Goal: Information Seeking & Learning: Check status

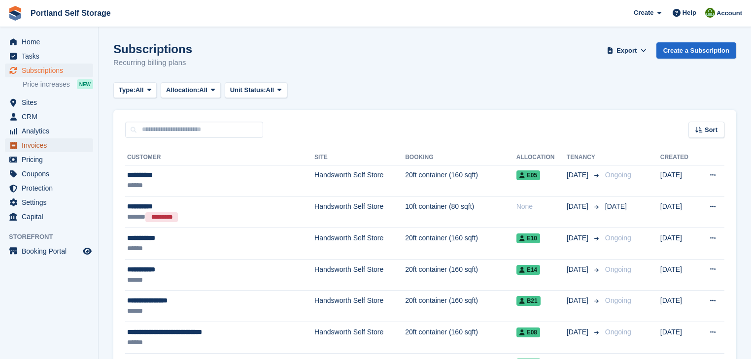
click at [35, 143] on span "Invoices" at bounding box center [51, 145] width 59 height 14
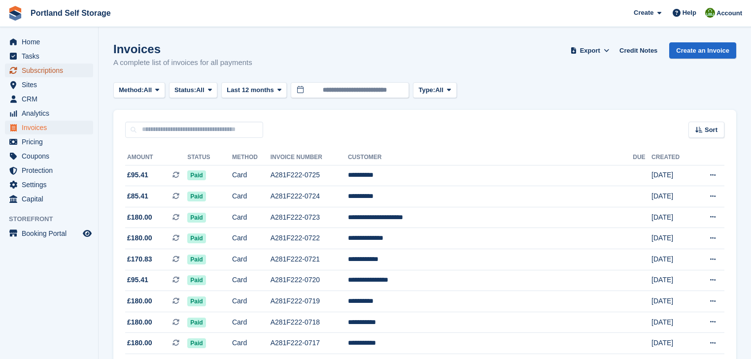
click at [53, 70] on span "Subscriptions" at bounding box center [51, 71] width 59 height 14
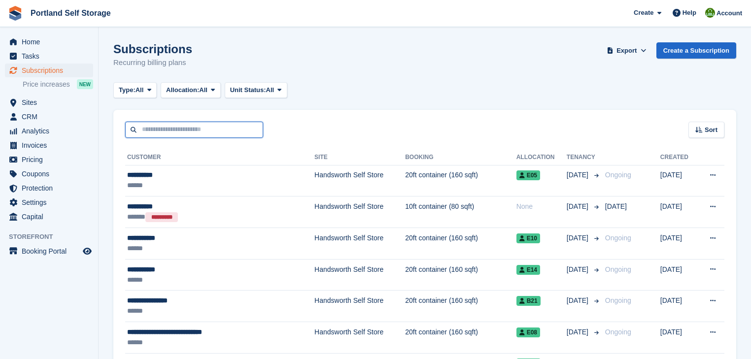
click at [203, 129] on input "text" at bounding box center [194, 130] width 138 height 16
type input "*******"
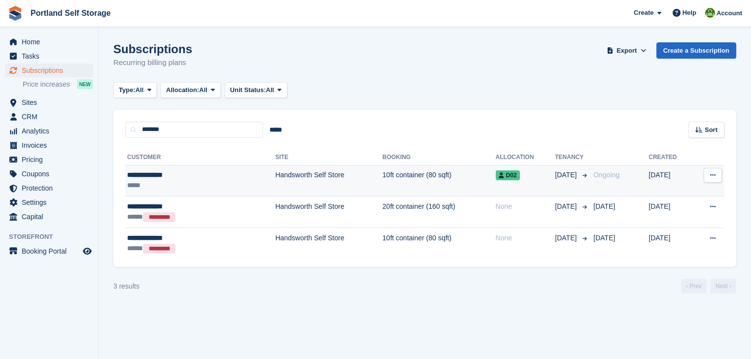
click at [278, 175] on td "Handsworth Self Store" at bounding box center [328, 181] width 107 height 32
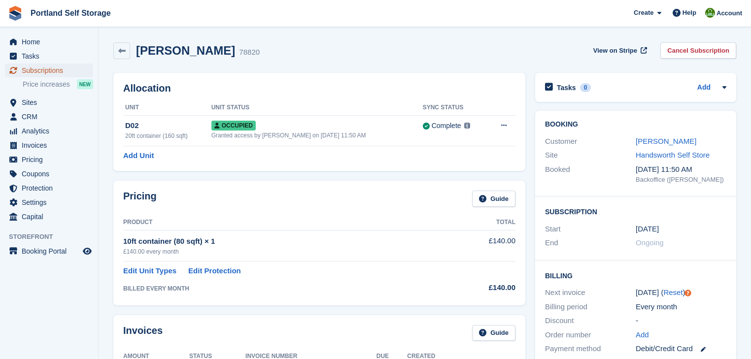
click at [44, 70] on span "Subscriptions" at bounding box center [51, 71] width 59 height 14
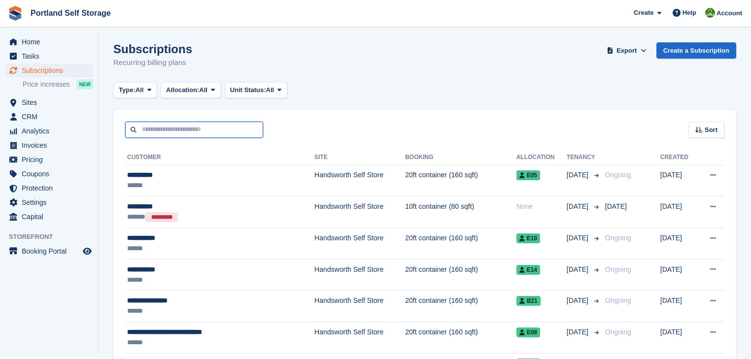
click at [179, 129] on input "text" at bounding box center [194, 130] width 138 height 16
type input "*****"
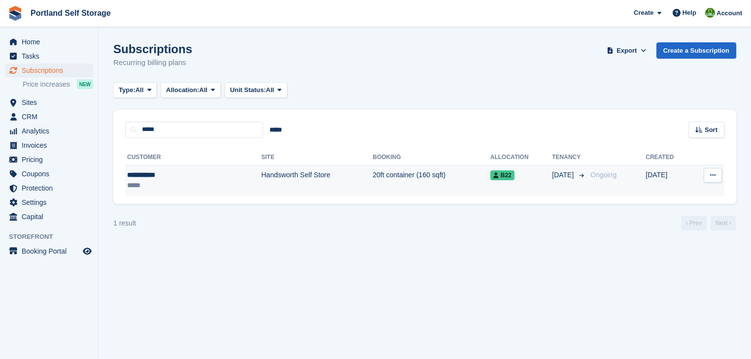
click at [261, 175] on td "Handsworth Self Store" at bounding box center [316, 180] width 111 height 31
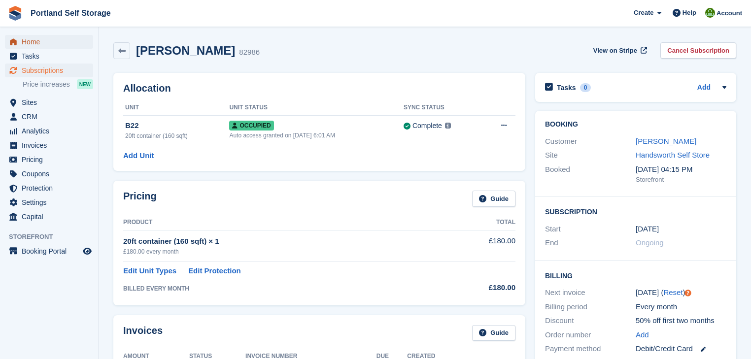
click at [23, 42] on span "Home" at bounding box center [51, 42] width 59 height 14
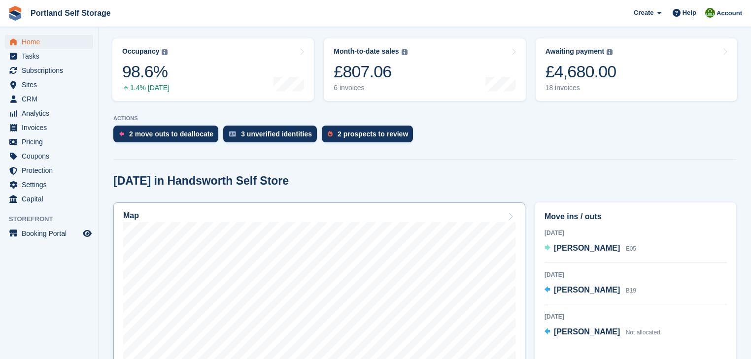
scroll to position [236, 0]
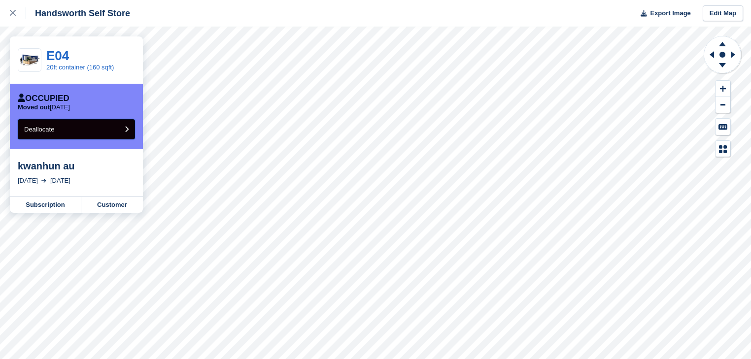
click at [69, 133] on button "Deallocate" at bounding box center [76, 129] width 117 height 20
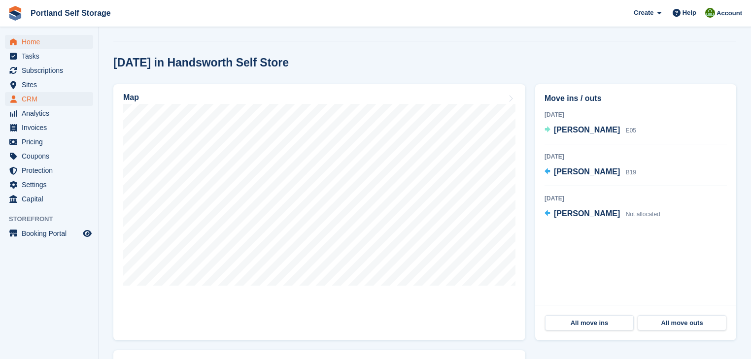
scroll to position [236, 0]
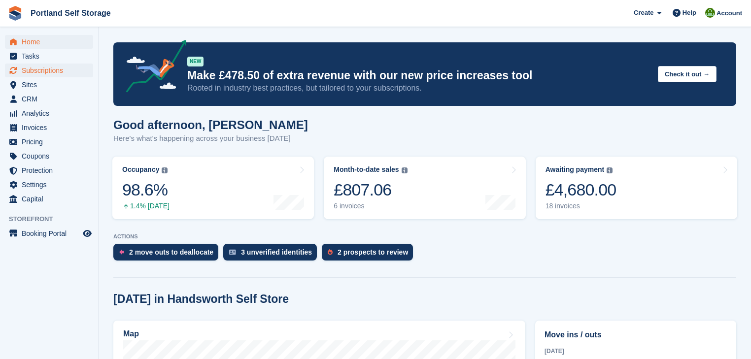
scroll to position [236, 0]
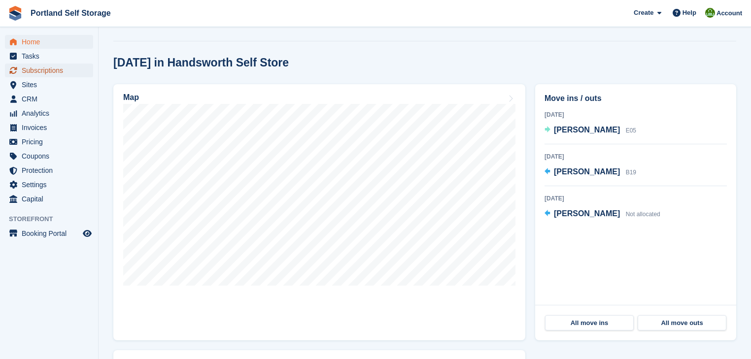
click at [47, 71] on span "Subscriptions" at bounding box center [51, 71] width 59 height 14
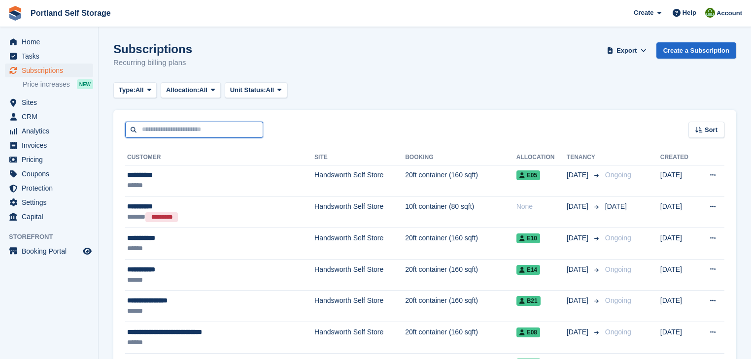
click at [168, 131] on input "text" at bounding box center [194, 130] width 138 height 16
type input "*******"
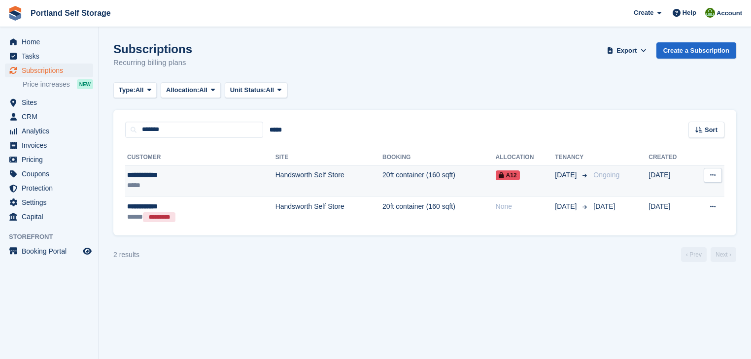
click at [382, 175] on td "20ft container (160 sqft)" at bounding box center [438, 181] width 113 height 32
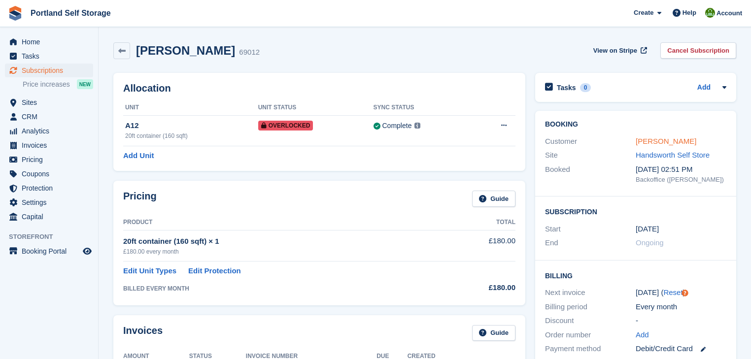
click at [652, 142] on link "John Kazibwe" at bounding box center [666, 141] width 61 height 8
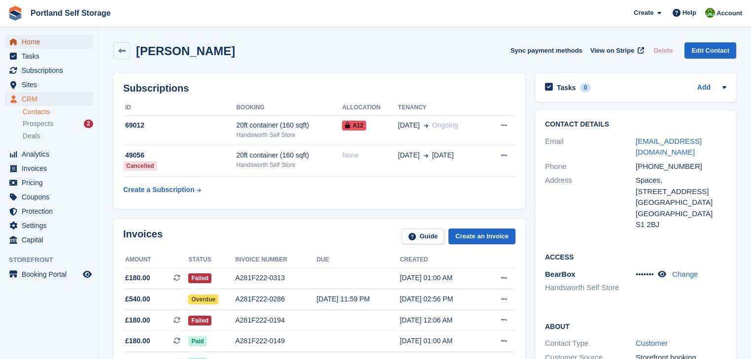
click at [35, 42] on span "Home" at bounding box center [51, 42] width 59 height 14
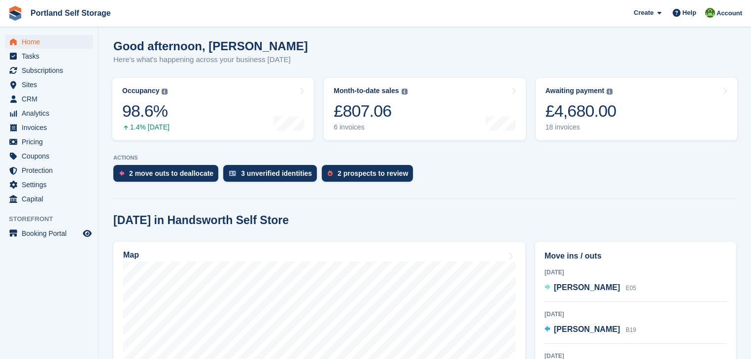
scroll to position [118, 0]
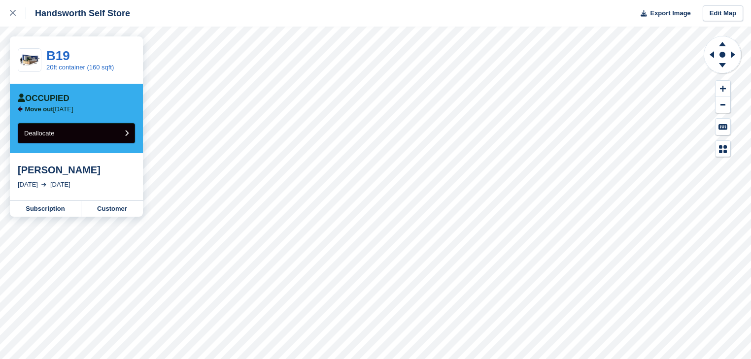
click at [107, 133] on button "Deallocate" at bounding box center [76, 133] width 117 height 20
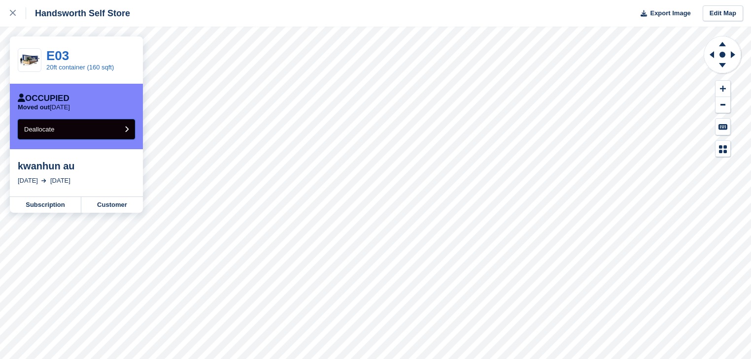
click at [87, 126] on button "Deallocate" at bounding box center [76, 129] width 117 height 20
click at [54, 133] on span "Deallocate" at bounding box center [39, 129] width 30 height 7
click at [93, 130] on button "Deallocate" at bounding box center [76, 129] width 117 height 20
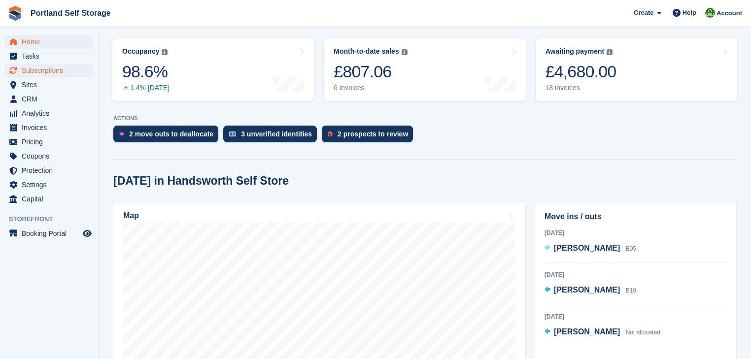
scroll to position [118, 0]
click at [49, 68] on span "Subscriptions" at bounding box center [51, 71] width 59 height 14
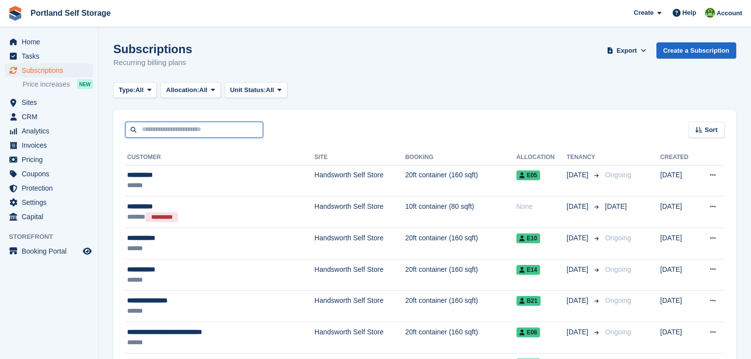
click at [201, 132] on input "text" at bounding box center [194, 130] width 138 height 16
type input "*******"
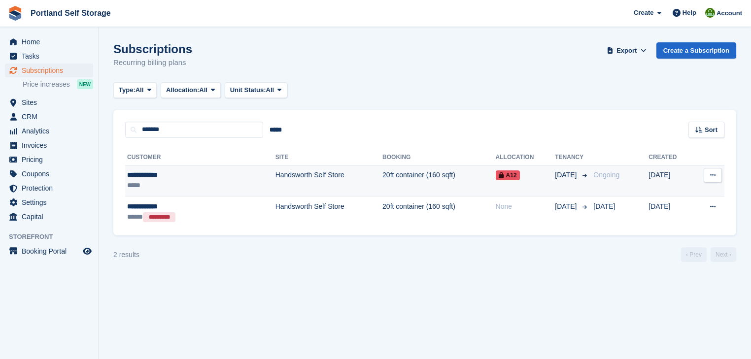
click at [278, 175] on td "Handsworth Self Store" at bounding box center [328, 181] width 107 height 32
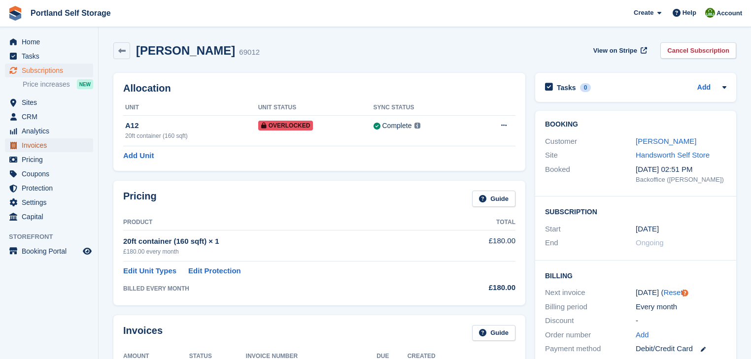
click at [41, 147] on span "Invoices" at bounding box center [51, 145] width 59 height 14
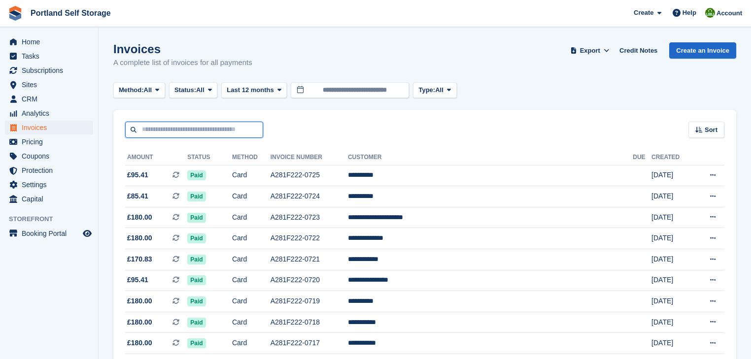
click at [160, 128] on input "text" at bounding box center [194, 130] width 138 height 16
type input "*******"
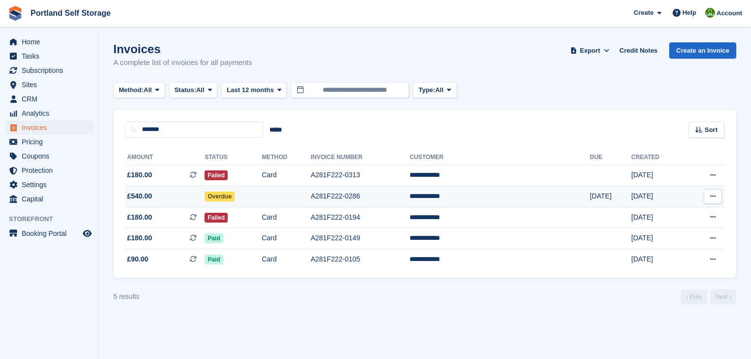
click at [235, 198] on span "Overdue" at bounding box center [219, 197] width 30 height 10
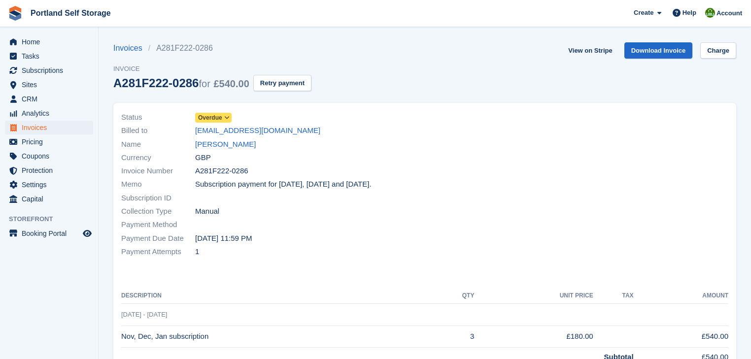
click at [225, 116] on icon at bounding box center [226, 118] width 5 height 6
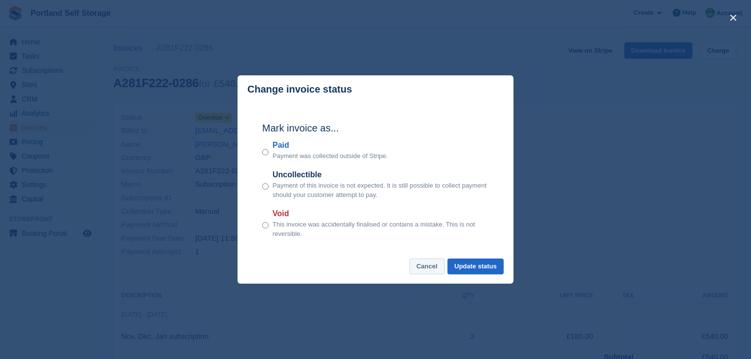
click at [434, 272] on button "Cancel" at bounding box center [426, 267] width 35 height 16
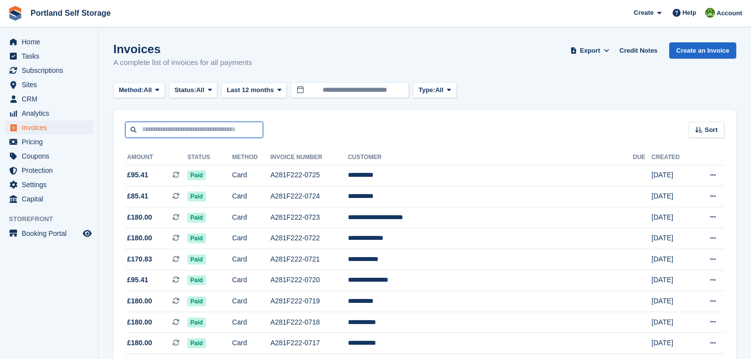
click at [187, 129] on input "text" at bounding box center [194, 130] width 138 height 16
click at [217, 124] on input "text" at bounding box center [194, 130] width 138 height 16
type input "*******"
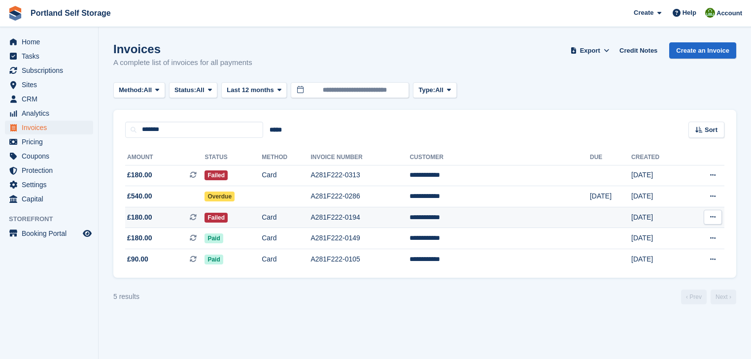
click at [240, 221] on td "Failed" at bounding box center [232, 217] width 57 height 21
click at [228, 216] on span "Failed" at bounding box center [215, 218] width 23 height 10
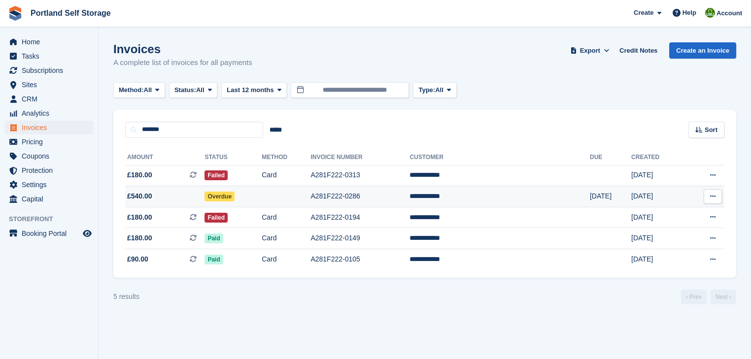
click at [235, 198] on span "Overdue" at bounding box center [219, 197] width 30 height 10
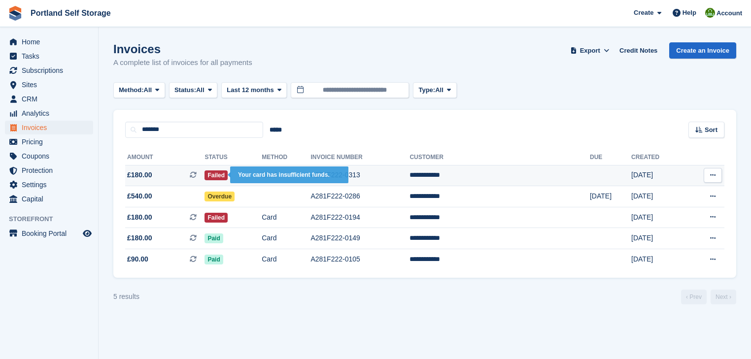
click at [227, 178] on span "Failed" at bounding box center [215, 175] width 23 height 10
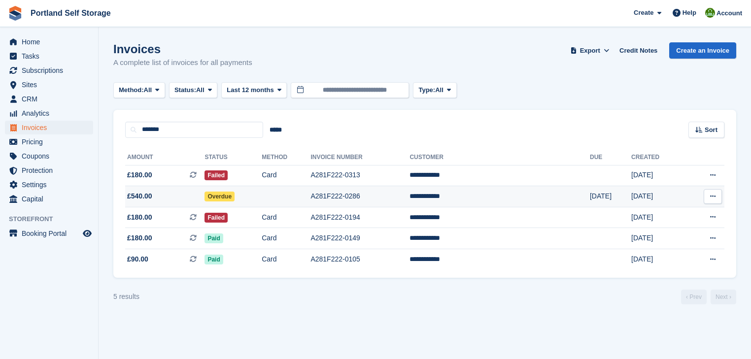
click at [233, 197] on span "Overdue" at bounding box center [219, 197] width 30 height 10
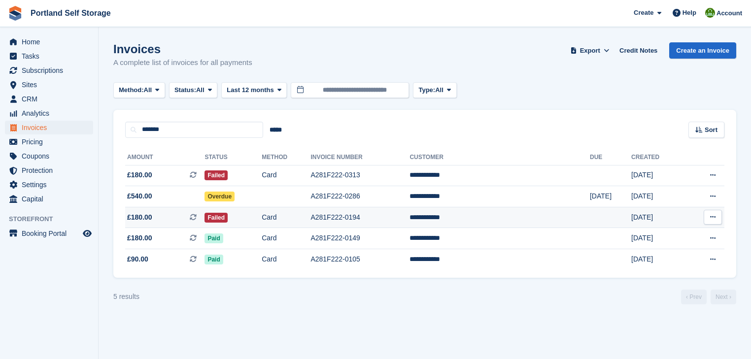
click at [310, 219] on td "Card" at bounding box center [286, 217] width 49 height 21
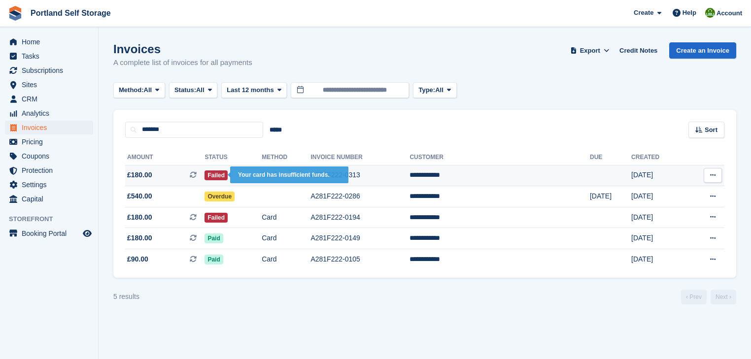
click at [223, 173] on span "Failed" at bounding box center [215, 175] width 23 height 10
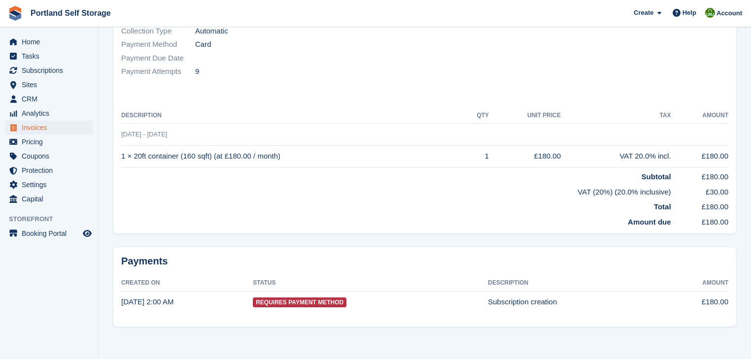
scroll to position [23, 0]
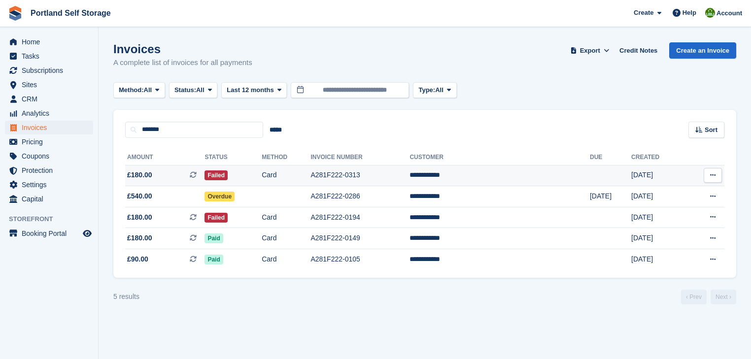
click at [162, 178] on span "£180.00 This is a recurring subscription invoice." at bounding box center [164, 175] width 79 height 10
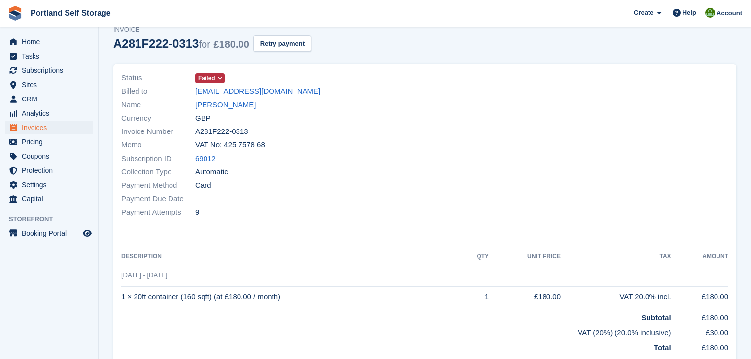
scroll to position [79, 0]
